Goal: Task Accomplishment & Management: Complete application form

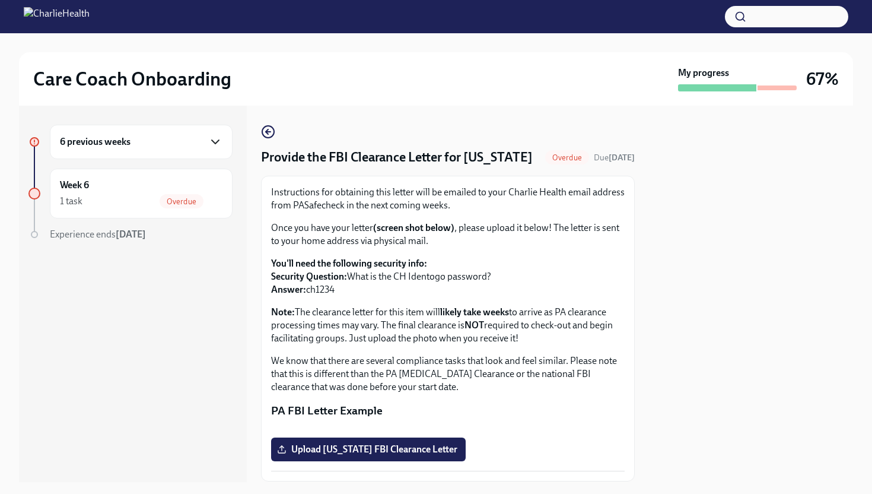
click at [211, 139] on icon "button" at bounding box center [215, 142] width 14 height 14
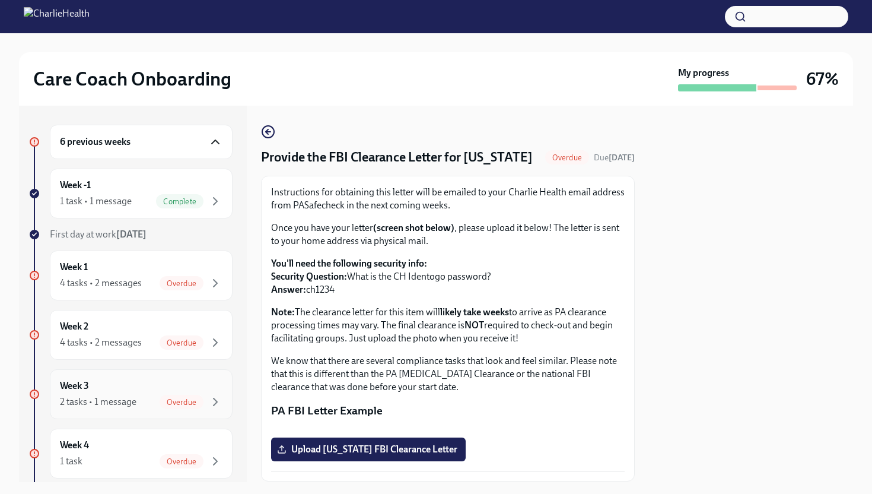
scroll to position [64, 0]
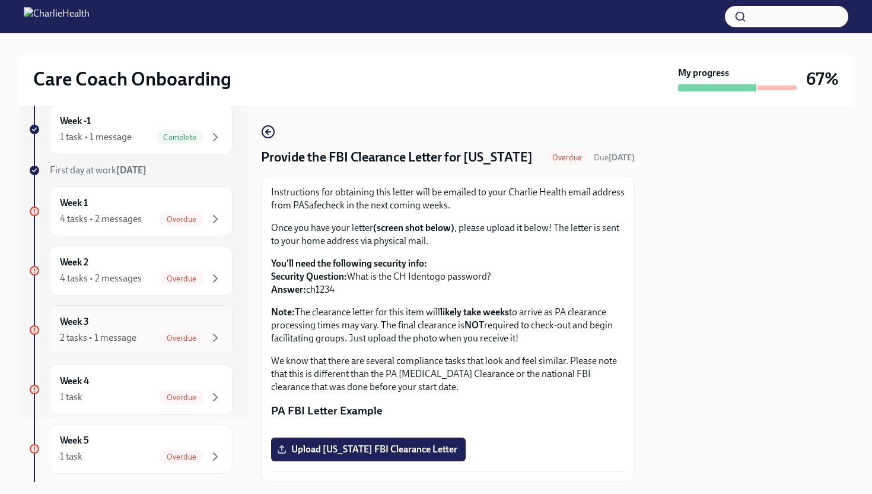
click at [199, 335] on span "Overdue" at bounding box center [182, 337] width 44 height 9
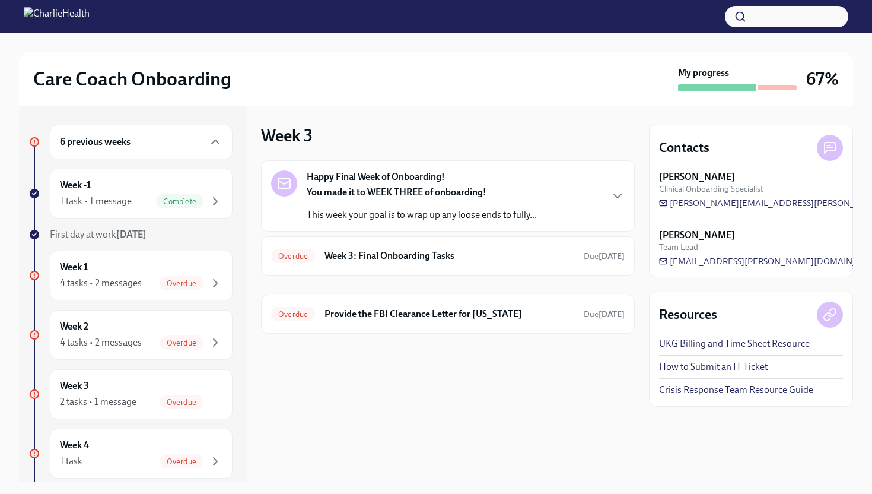
click at [442, 195] on strong "You made it to WEEK THREE of onboarding!" at bounding box center [397, 191] width 180 height 11
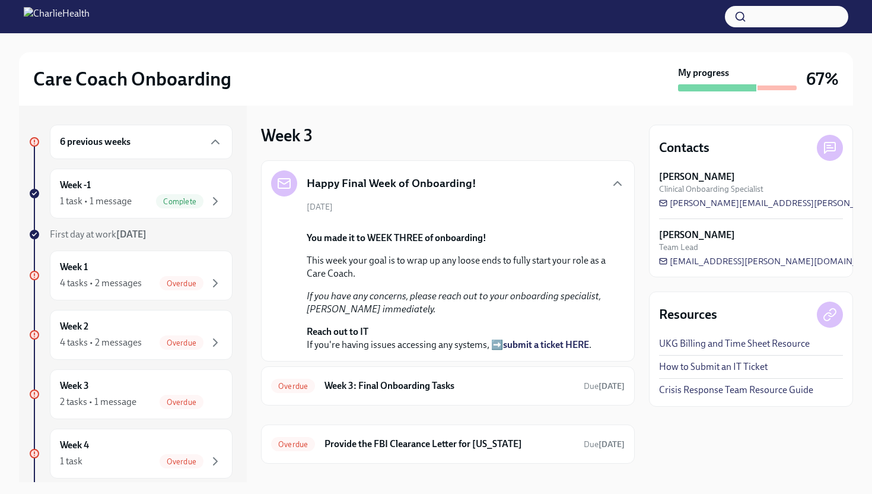
scroll to position [168, 0]
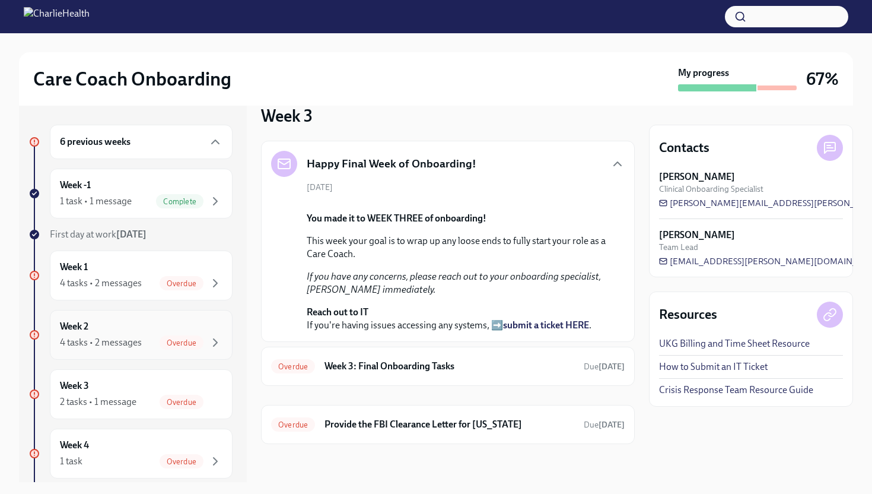
click at [131, 336] on div "4 tasks • 2 messages" at bounding box center [101, 342] width 82 height 13
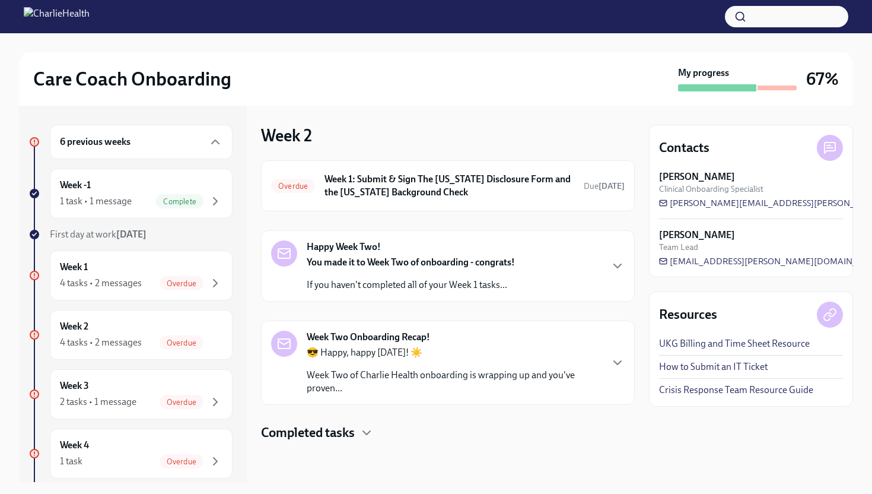
click at [333, 434] on h4 "Completed tasks" at bounding box center [308, 433] width 94 height 18
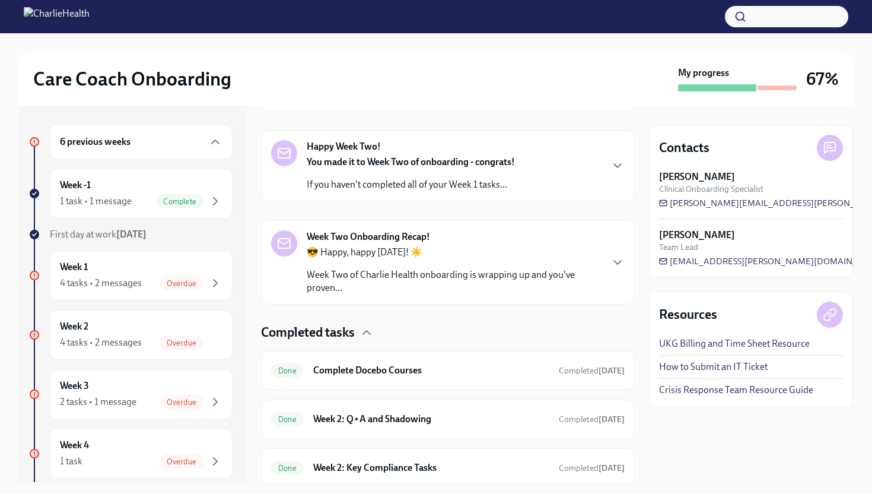
scroll to position [144, 0]
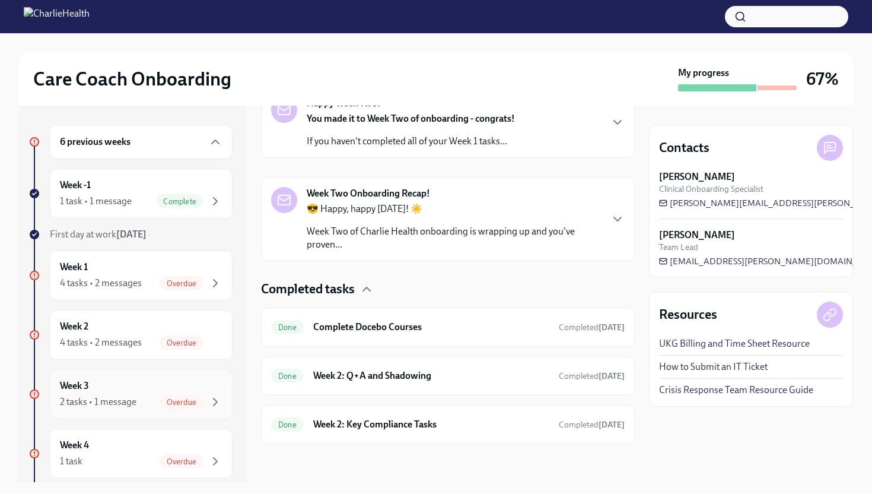
click at [122, 401] on div "2 tasks • 1 message" at bounding box center [98, 401] width 77 height 13
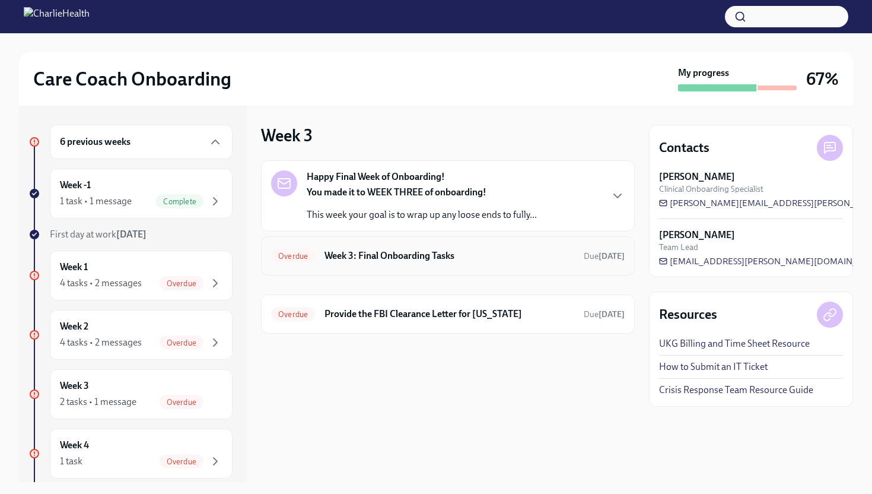
click at [421, 260] on h6 "Week 3: Final Onboarding Tasks" at bounding box center [449, 255] width 250 height 13
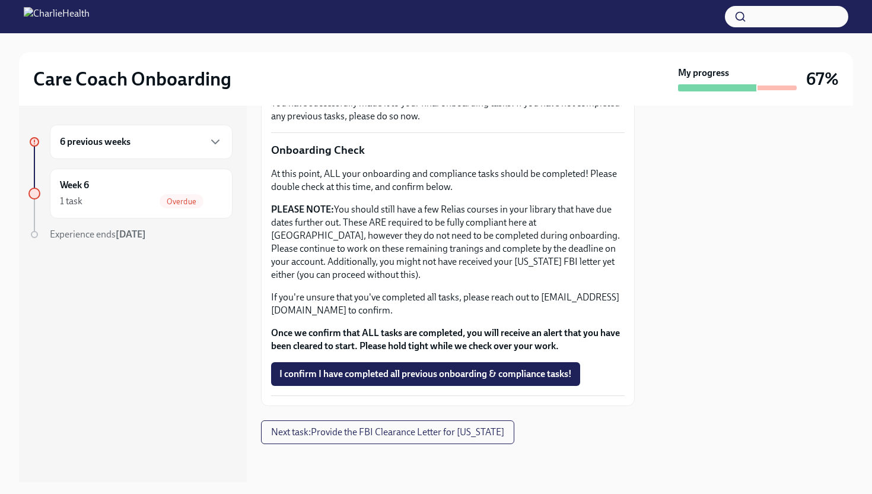
scroll to position [343, 0]
click at [152, 182] on div "Week 6 1 task Overdue" at bounding box center [141, 194] width 163 height 30
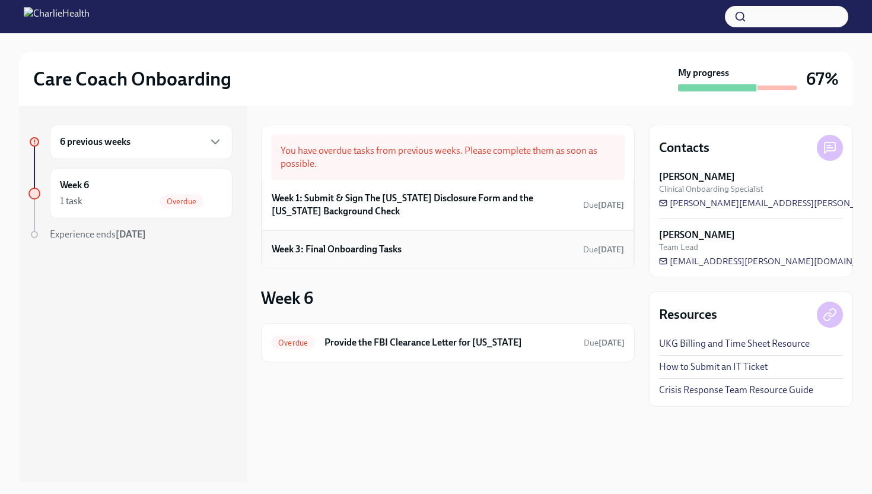
click at [394, 248] on h6 "Week 3: Final Onboarding Tasks" at bounding box center [337, 249] width 130 height 13
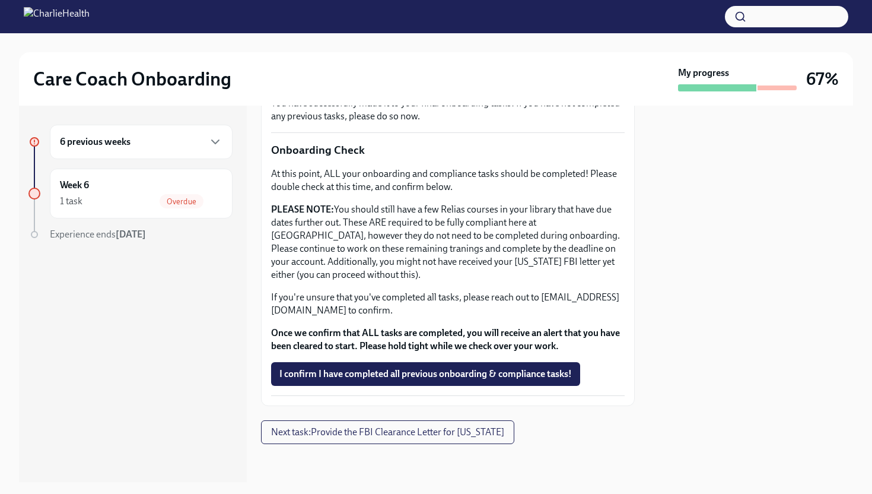
scroll to position [356, 0]
click at [136, 202] on div "1 task Overdue" at bounding box center [141, 201] width 163 height 14
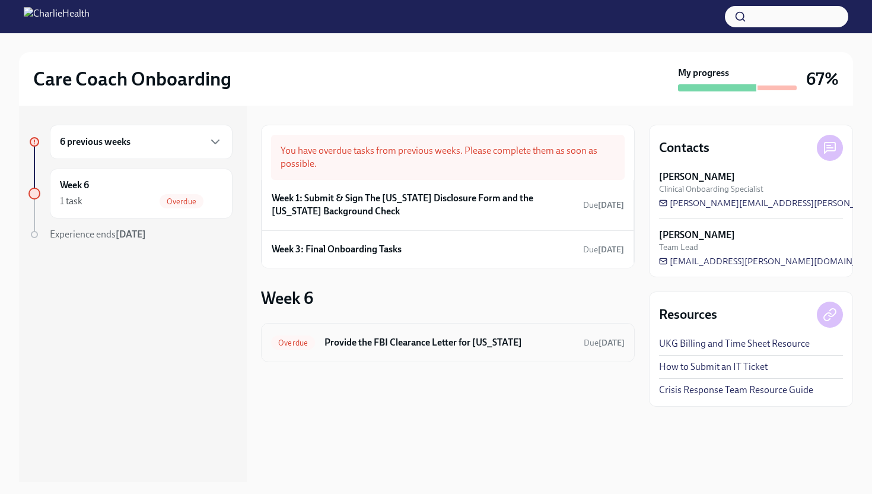
click at [381, 343] on h6 "Provide the FBI Clearance Letter for [US_STATE]" at bounding box center [449, 342] width 250 height 13
